Goal: Task Accomplishment & Management: Manage account settings

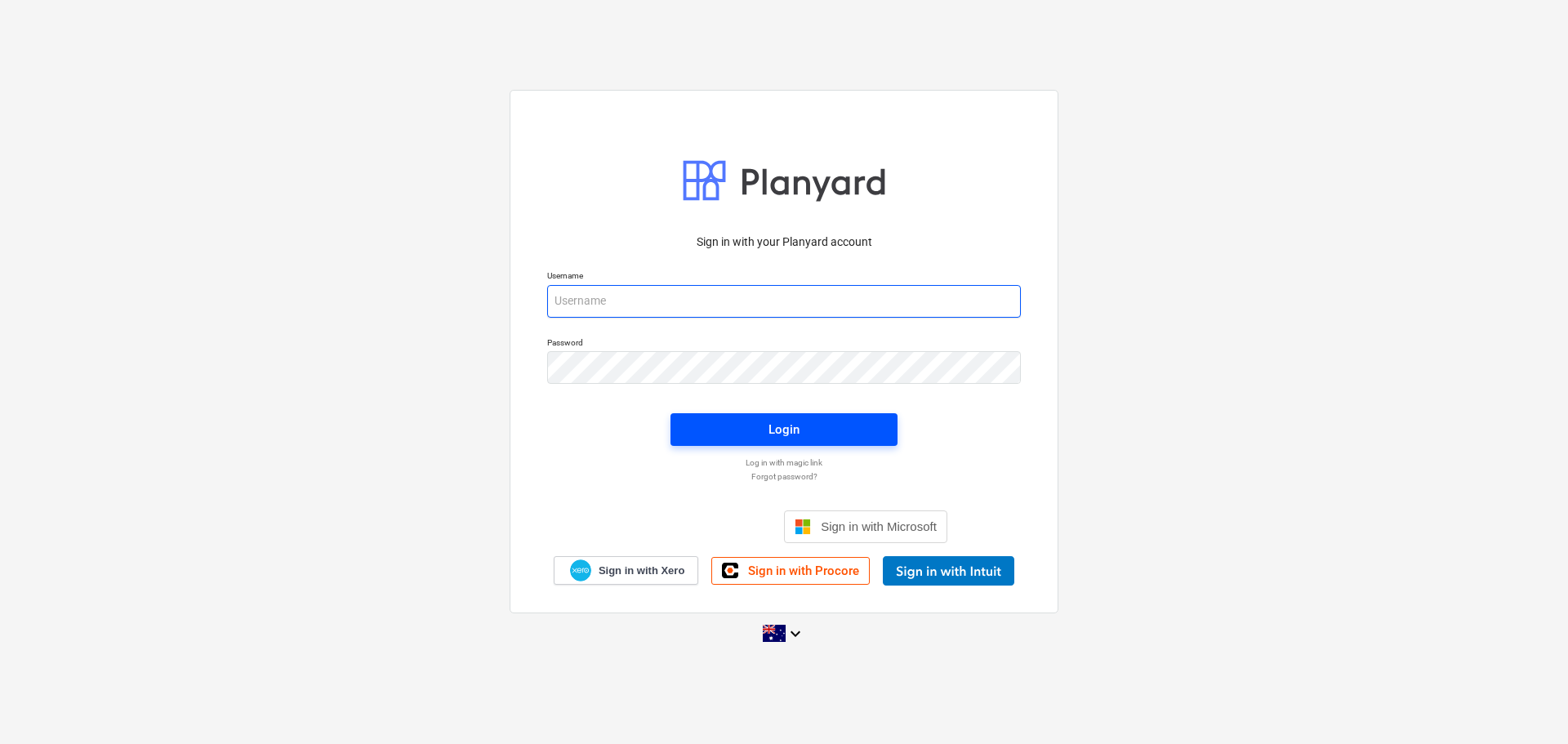
type input "[EMAIL_ADDRESS][DOMAIN_NAME]"
click at [779, 425] on div "Login" at bounding box center [783, 430] width 31 height 22
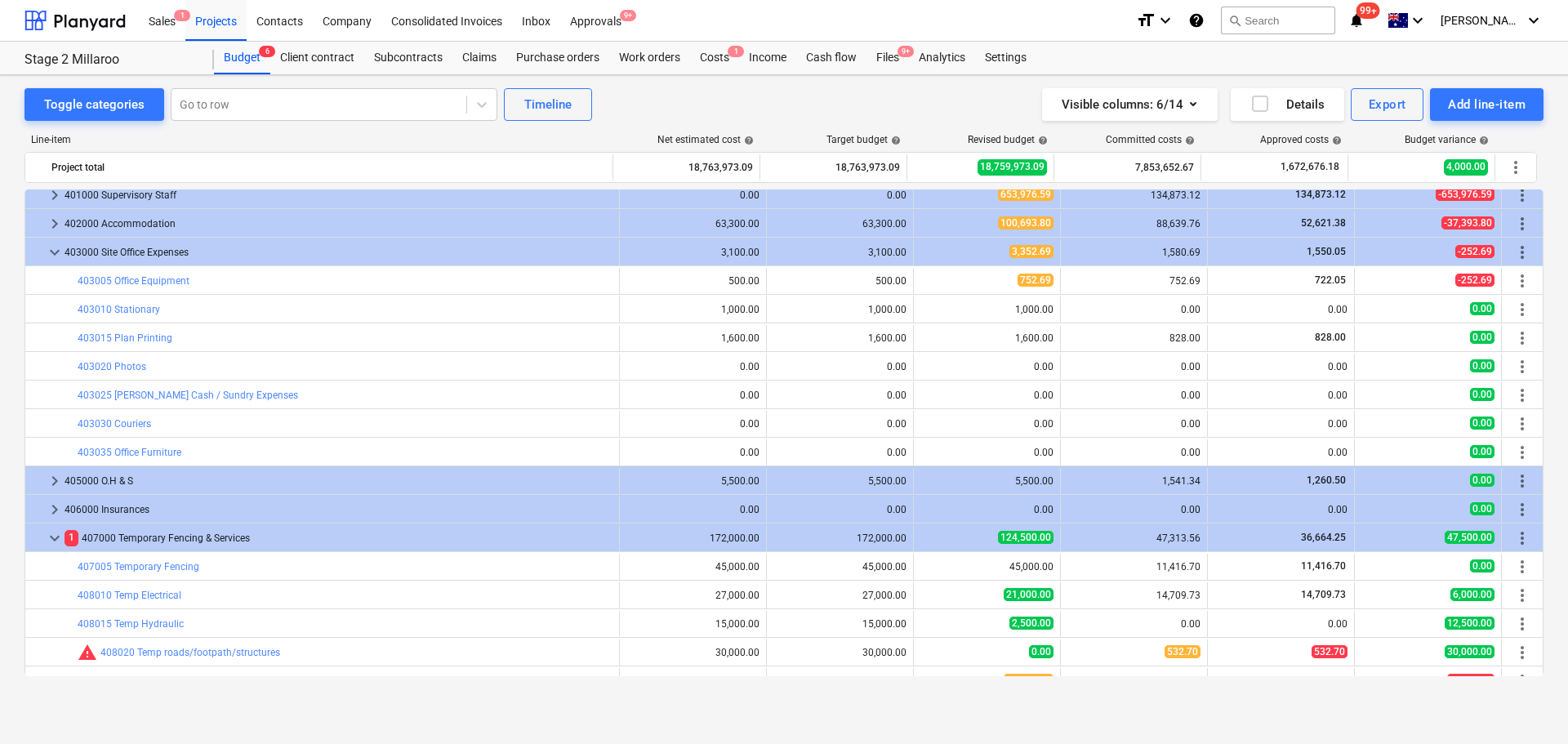
scroll to position [36, 0]
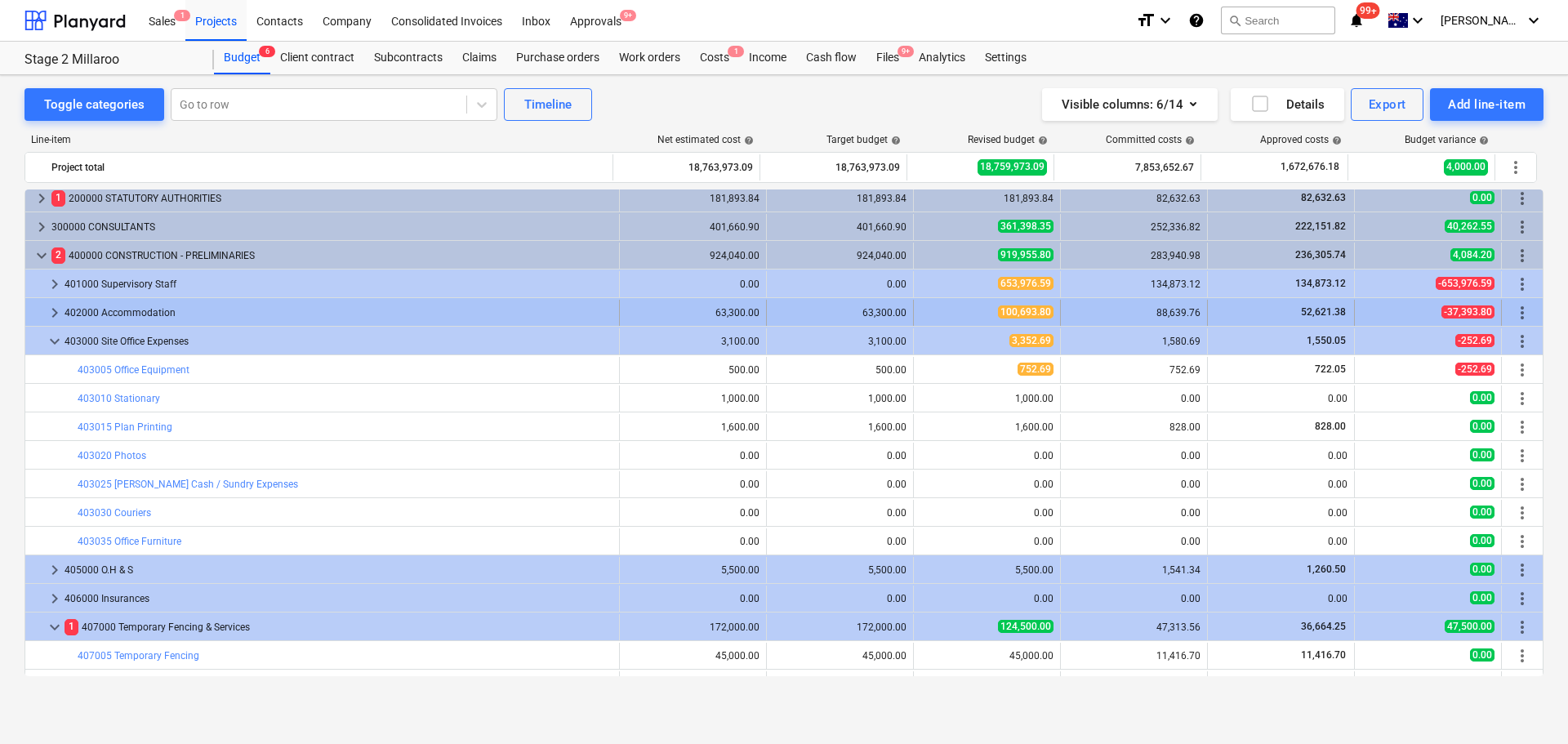
click at [56, 311] on span "keyboard_arrow_right" at bounding box center [55, 313] width 20 height 20
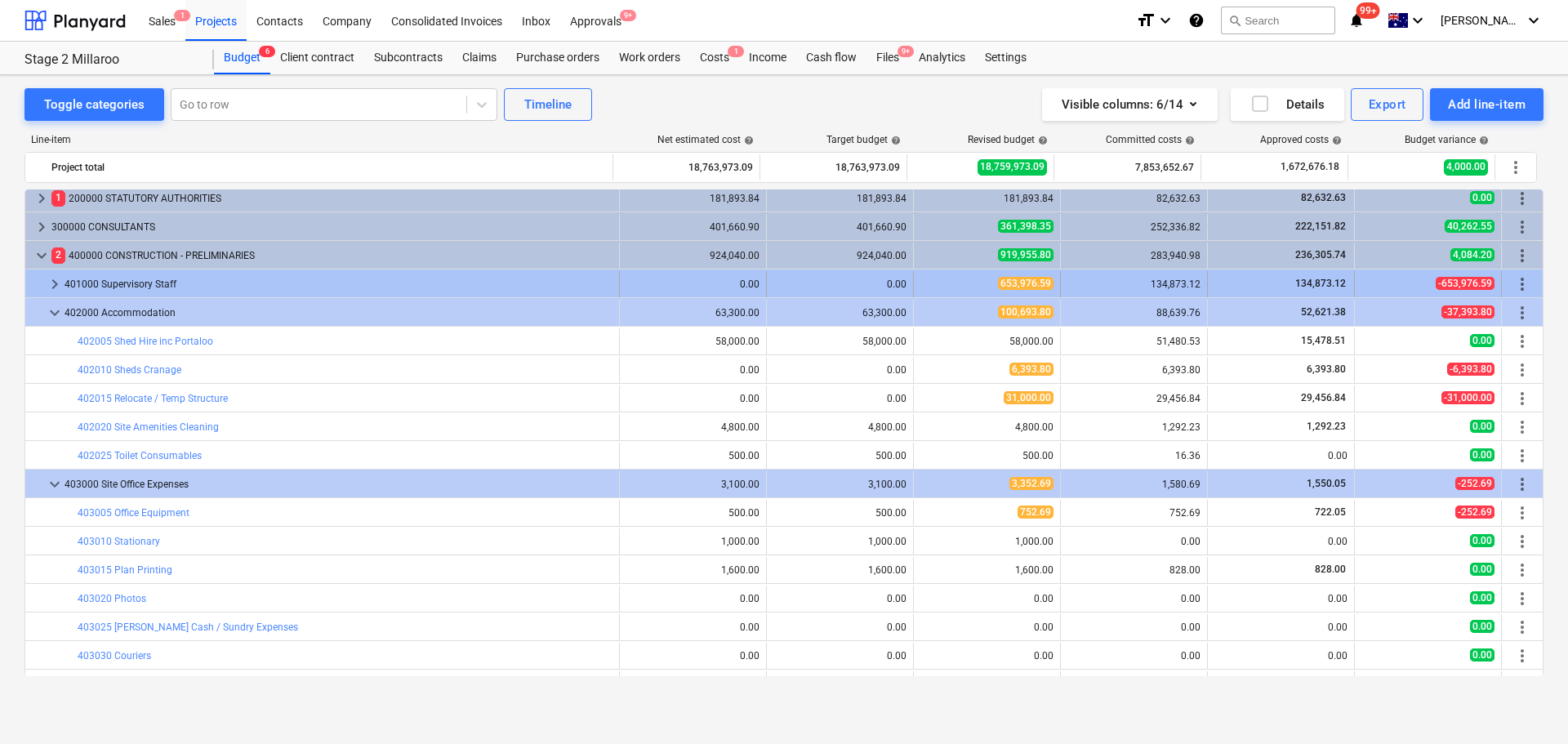
click at [55, 289] on span "keyboard_arrow_right" at bounding box center [55, 284] width 20 height 20
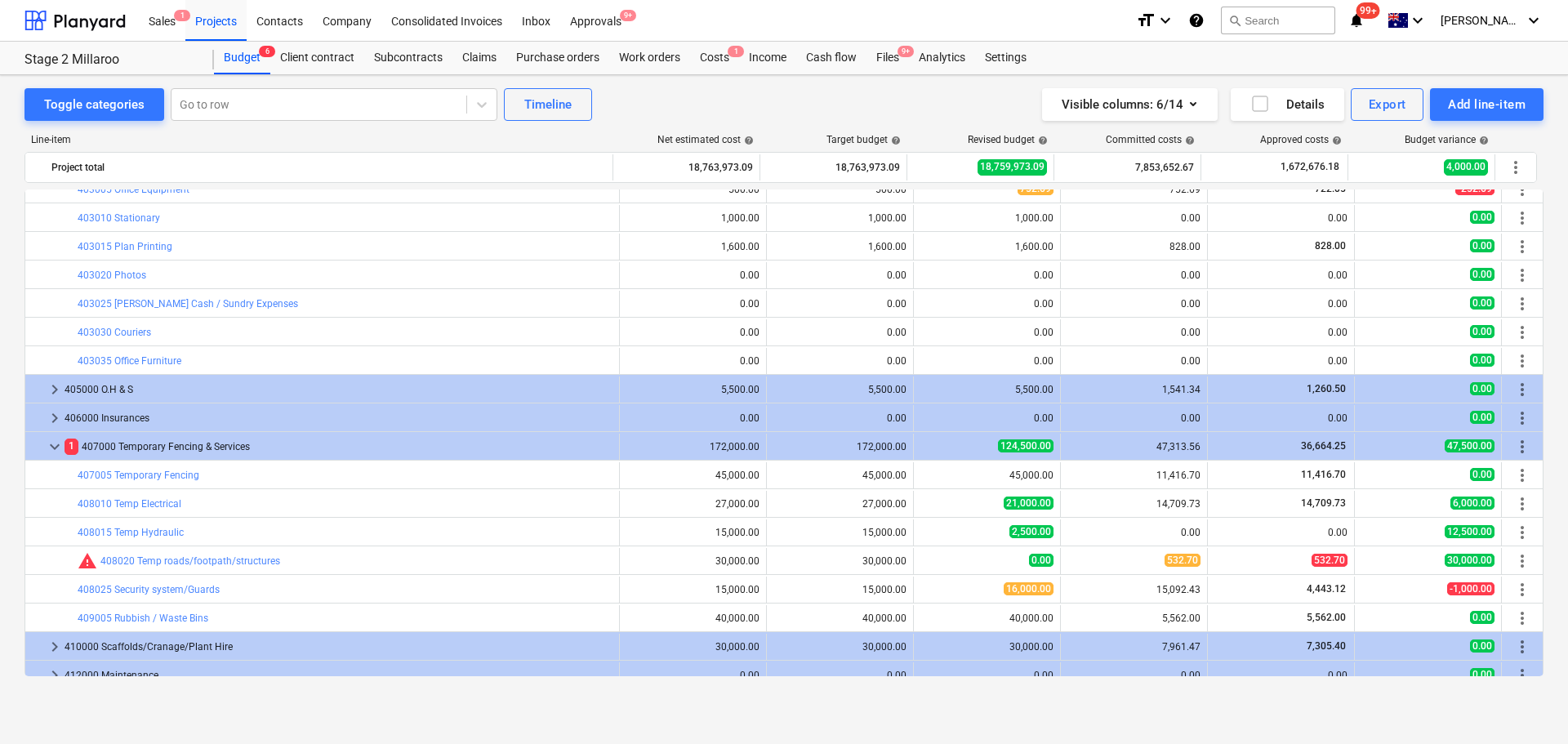
scroll to position [982, 0]
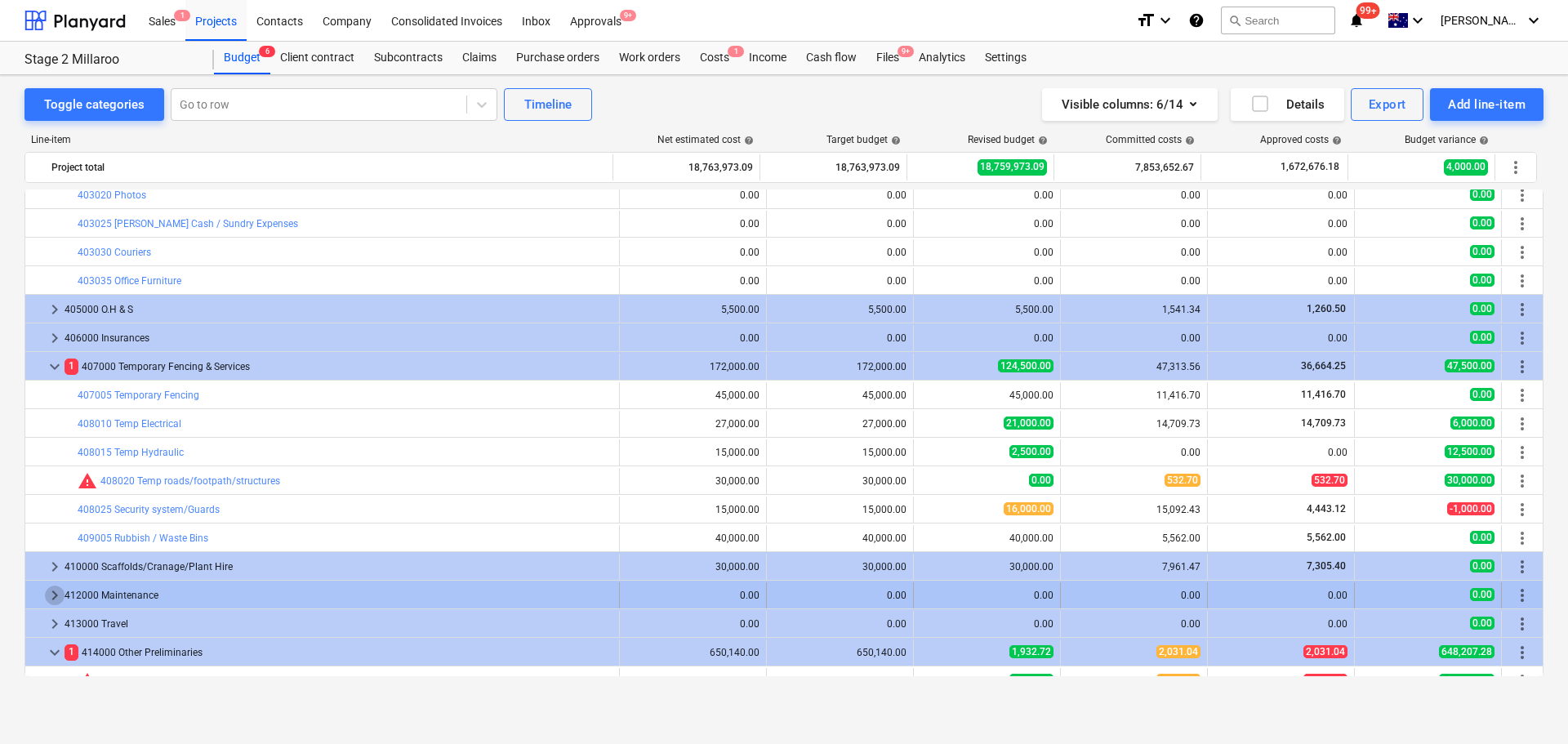
click at [51, 597] on span "keyboard_arrow_right" at bounding box center [55, 596] width 20 height 20
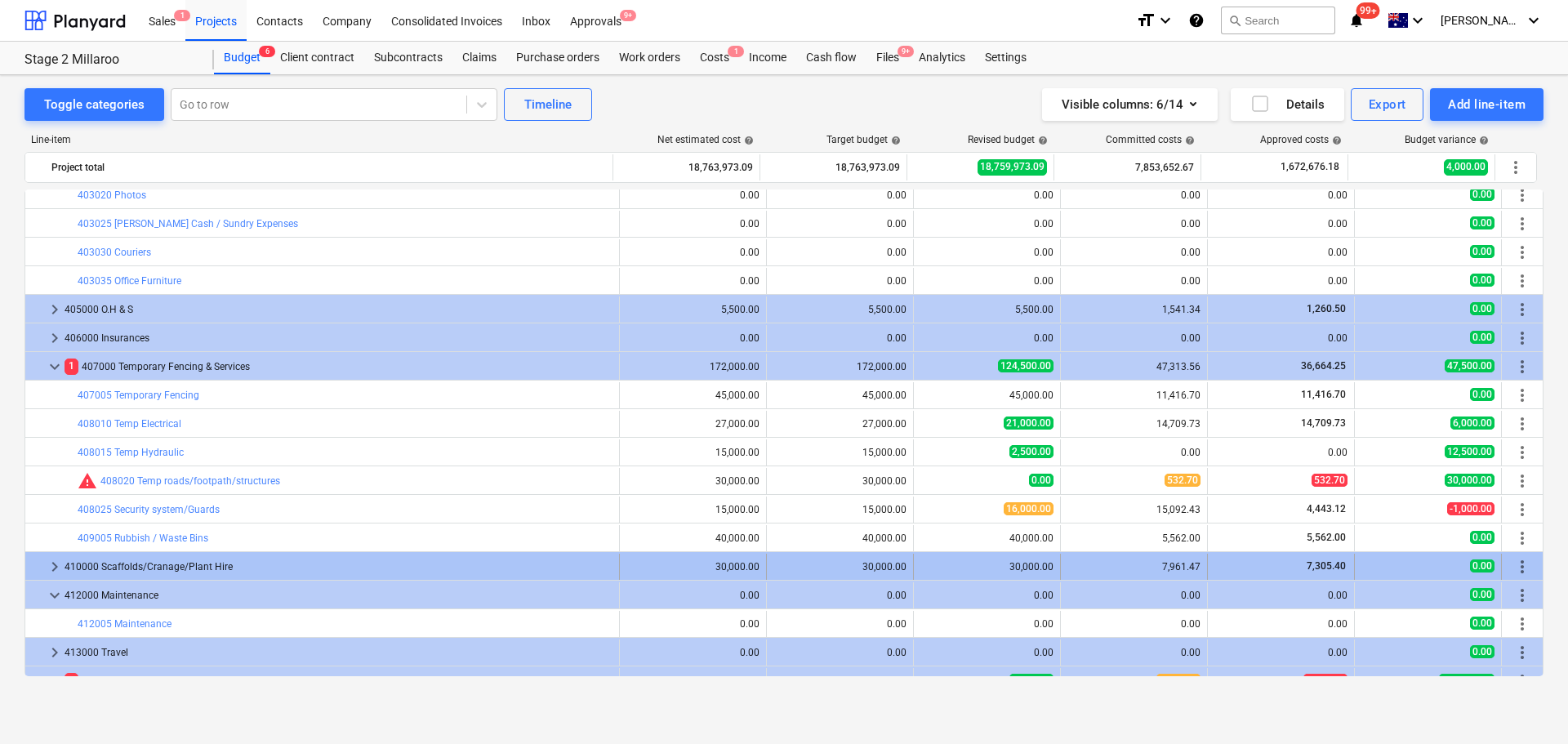
click at [52, 564] on span "keyboard_arrow_right" at bounding box center [55, 567] width 20 height 20
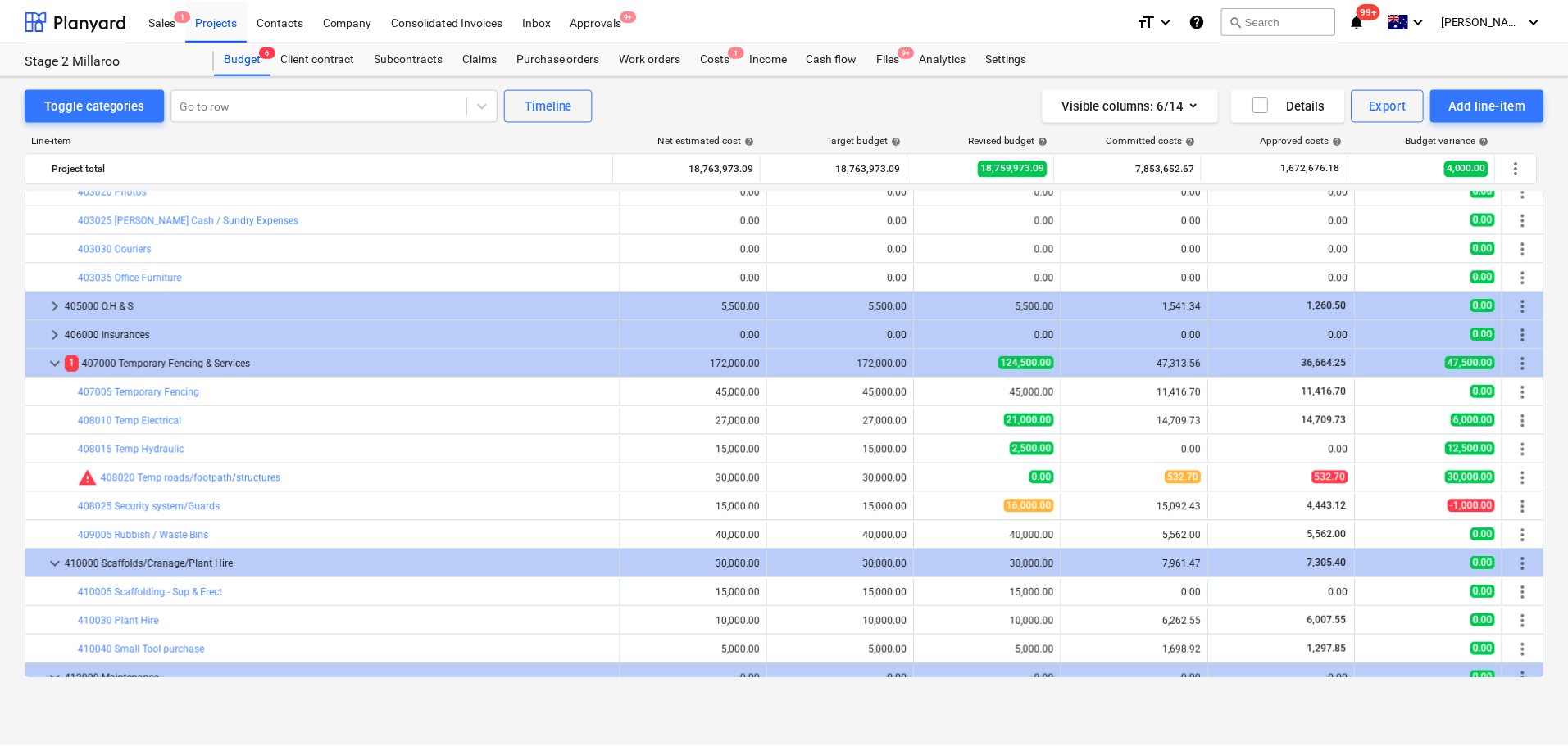
scroll to position [1128, 0]
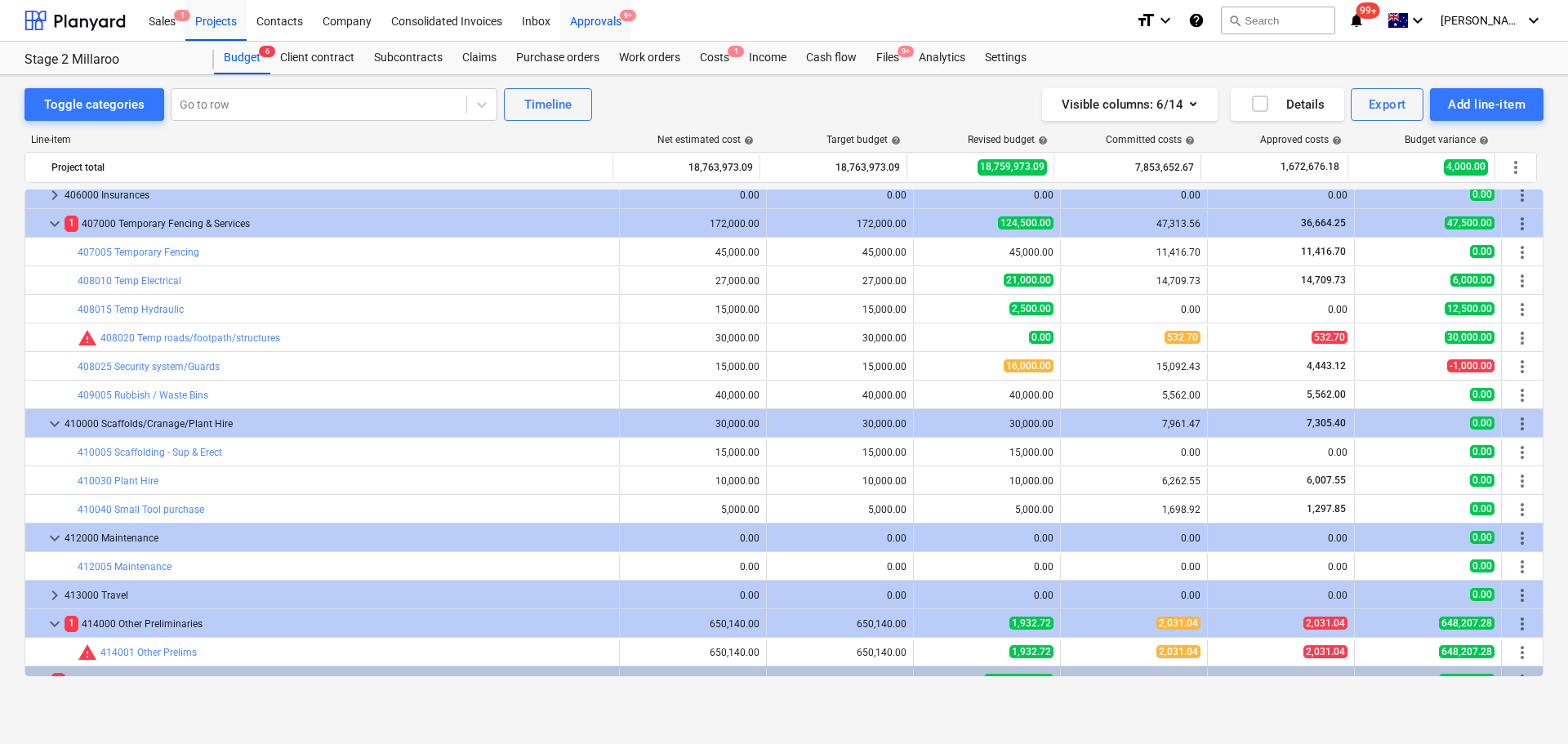
click at [609, 15] on div "Approvals 9+" at bounding box center [596, 20] width 71 height 41
